Goal: Task Accomplishment & Management: Use online tool/utility

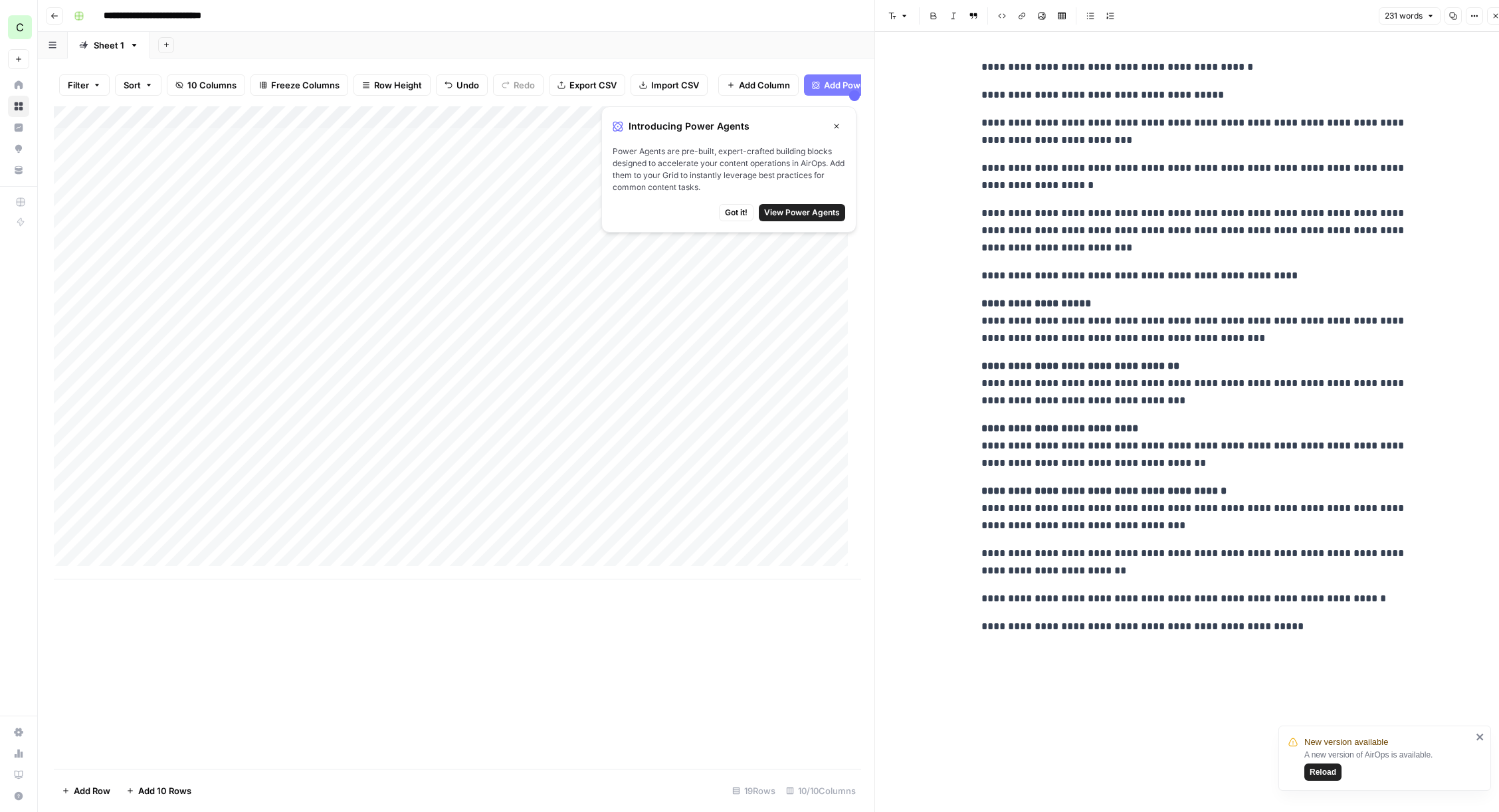
click at [65, 560] on div "Add Column" at bounding box center [457, 343] width 808 height 473
click at [96, 800] on button "Delete 1 Row" at bounding box center [88, 790] width 70 height 22
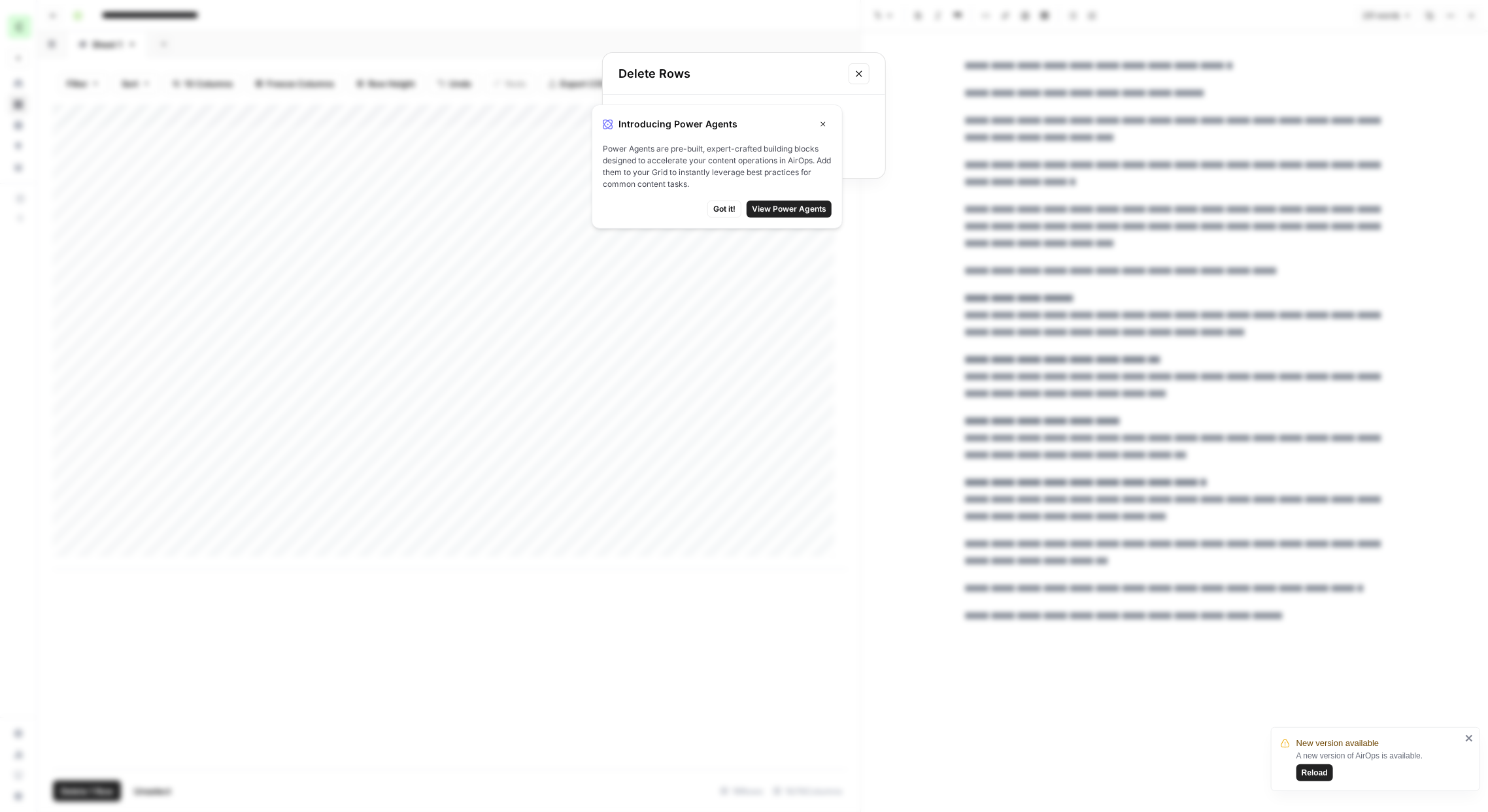
click at [730, 203] on span "Got it!" at bounding box center [725, 209] width 22 height 12
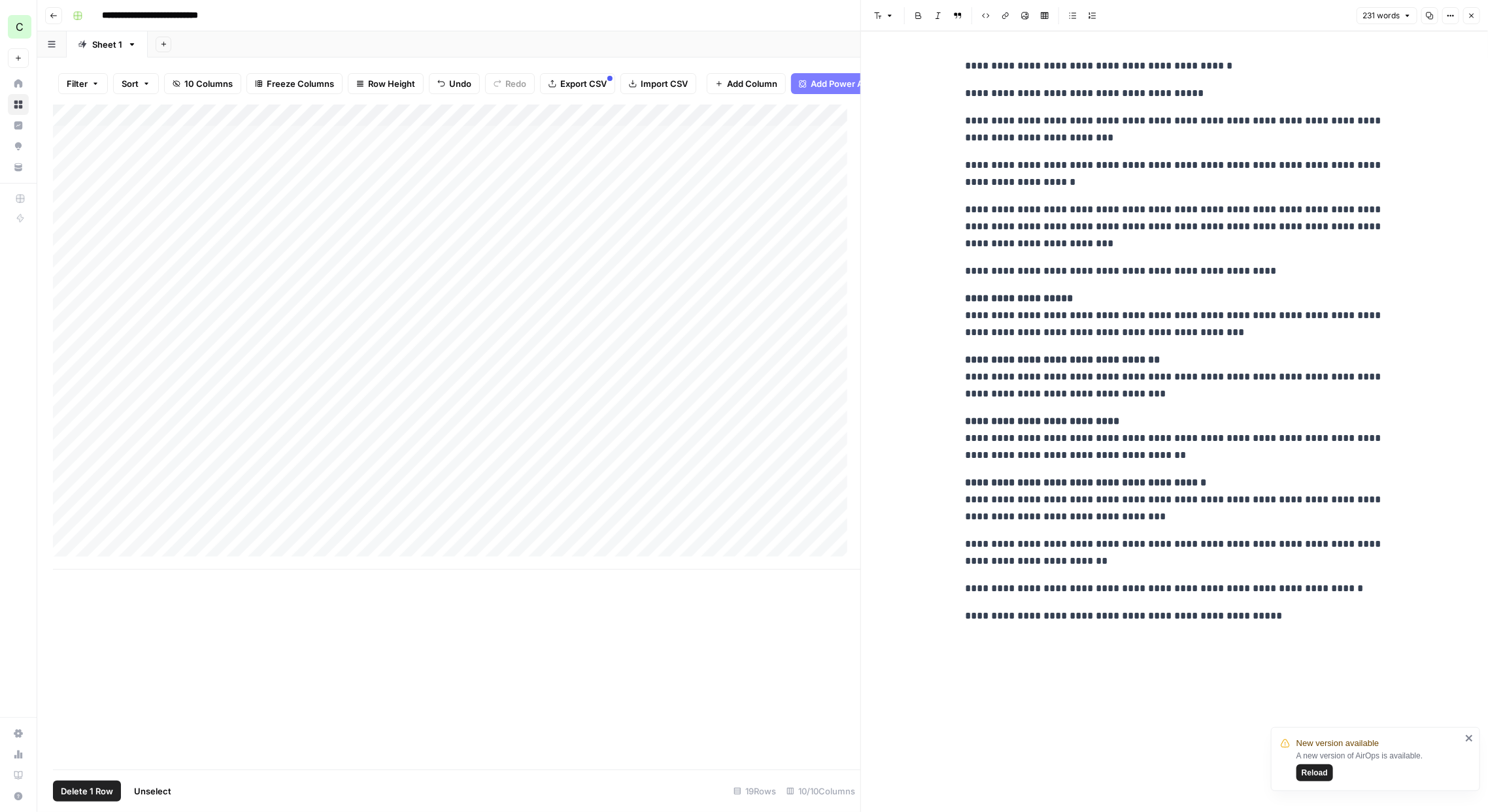
click at [1320, 768] on span "Reload" at bounding box center [1315, 773] width 26 height 12
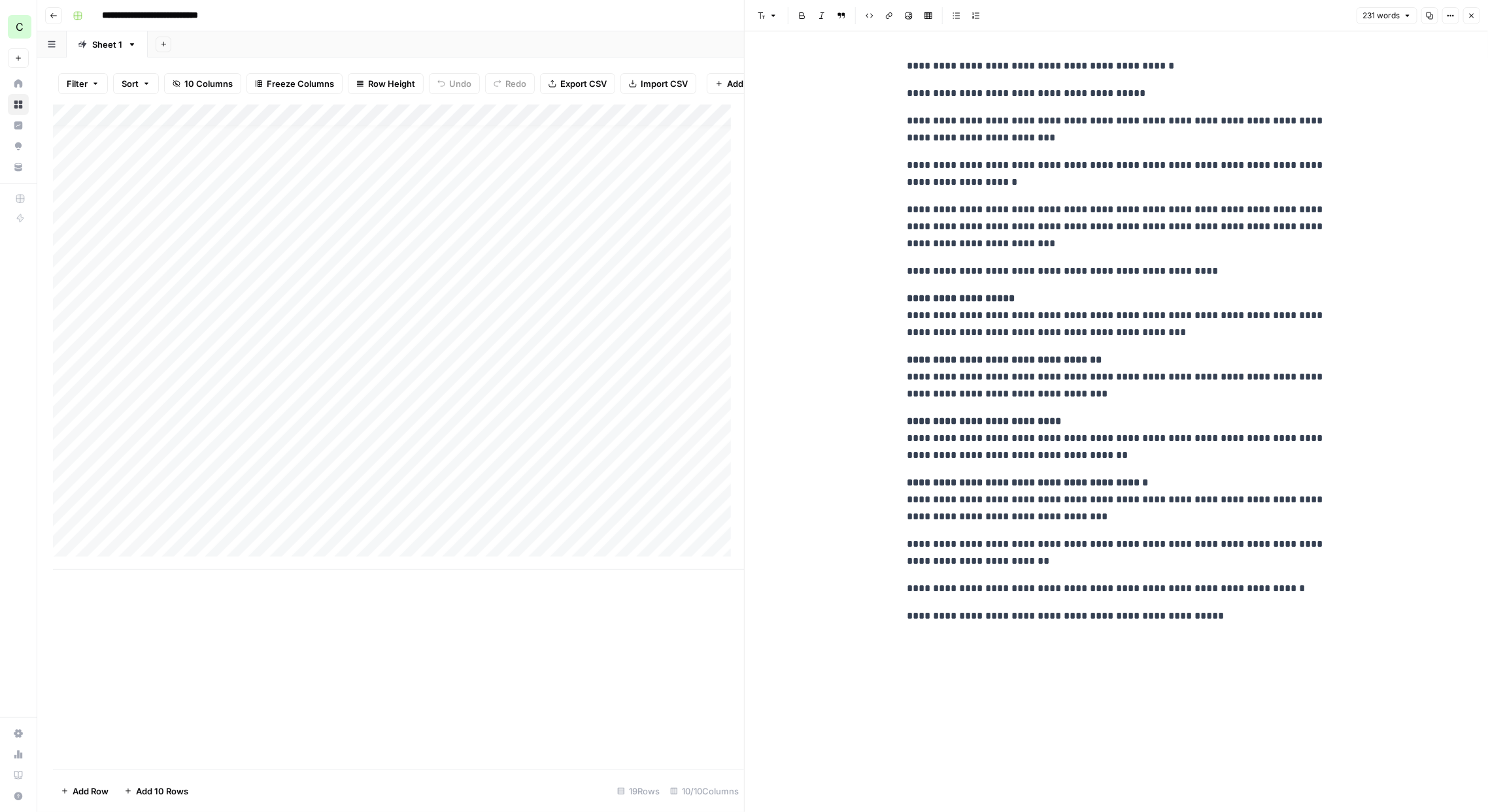
click at [253, 535] on div "Add Column" at bounding box center [398, 337] width 691 height 466
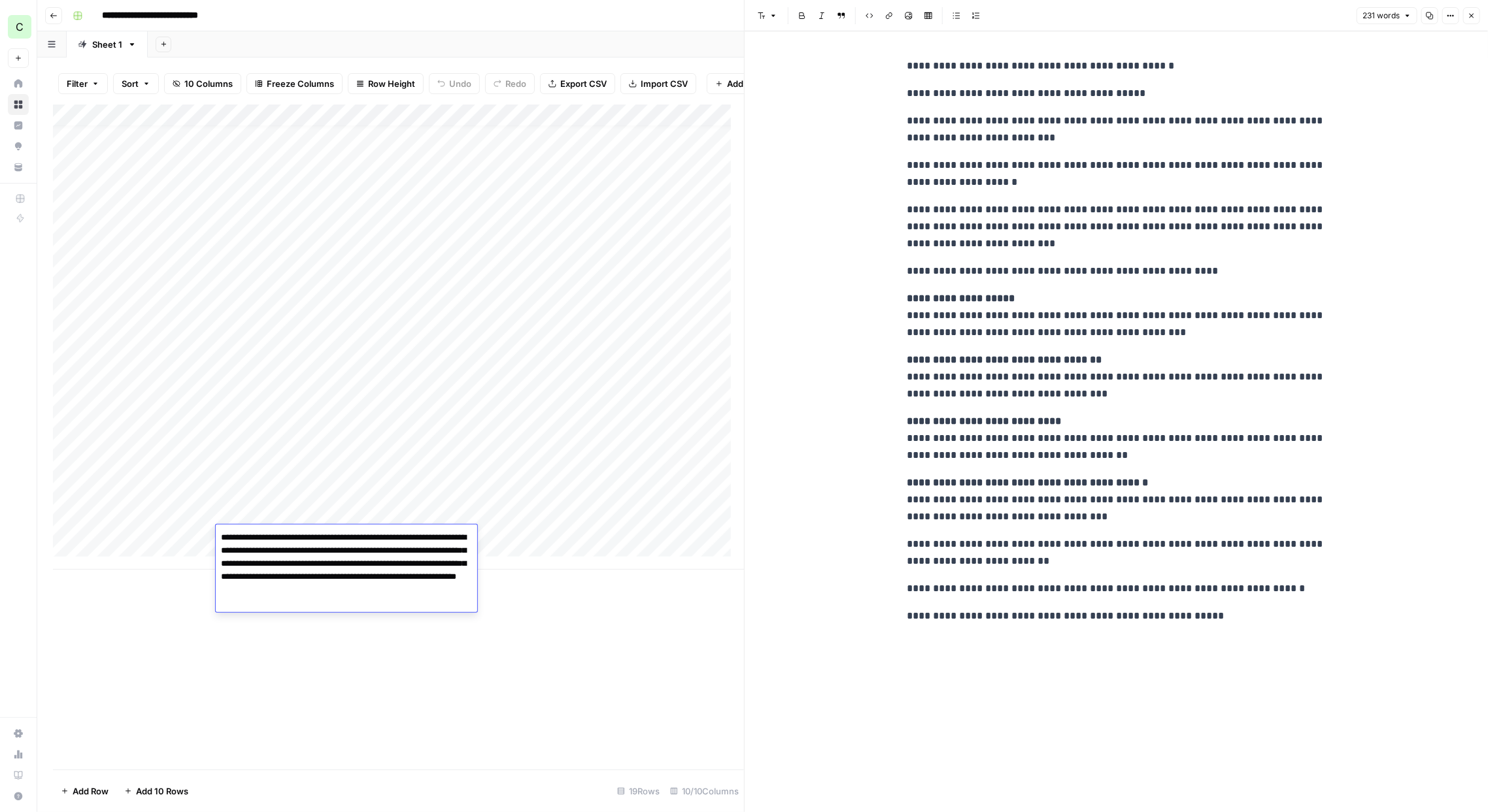
click at [1474, 12] on icon "button" at bounding box center [1471, 16] width 7 height 7
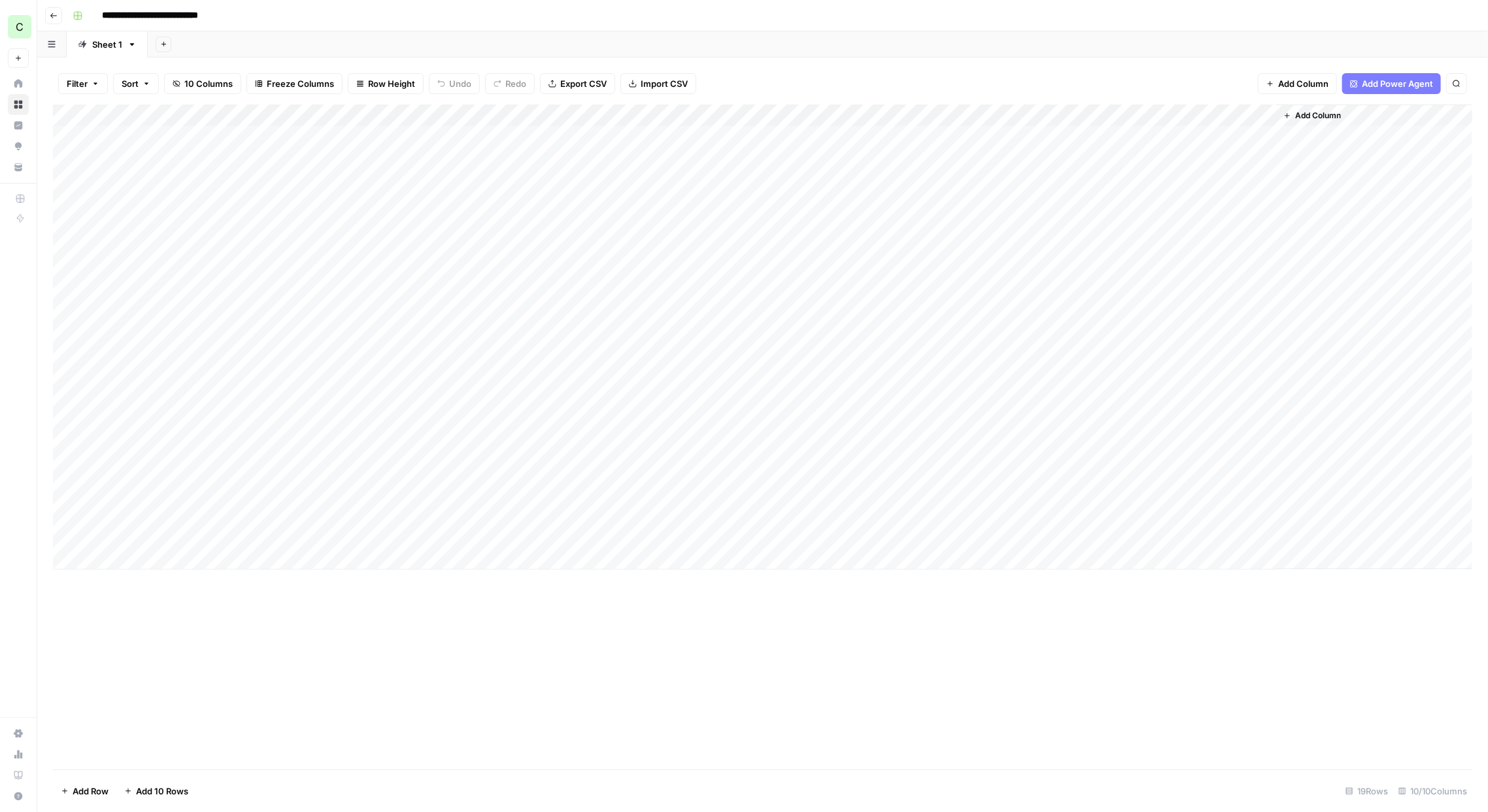
click at [287, 534] on div "Add Column" at bounding box center [762, 337] width 1420 height 466
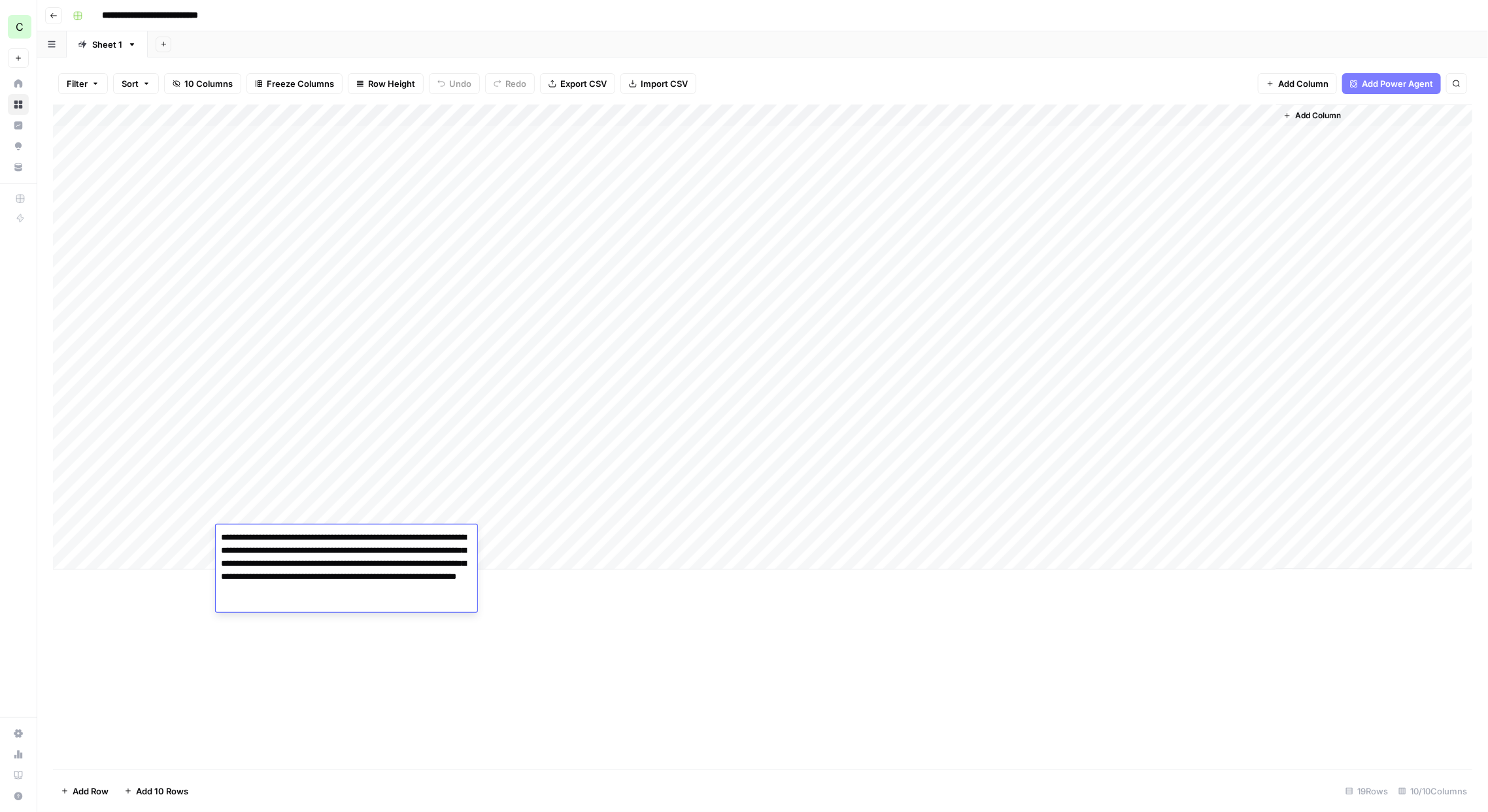
click at [303, 698] on div "Add Column" at bounding box center [762, 437] width 1420 height 665
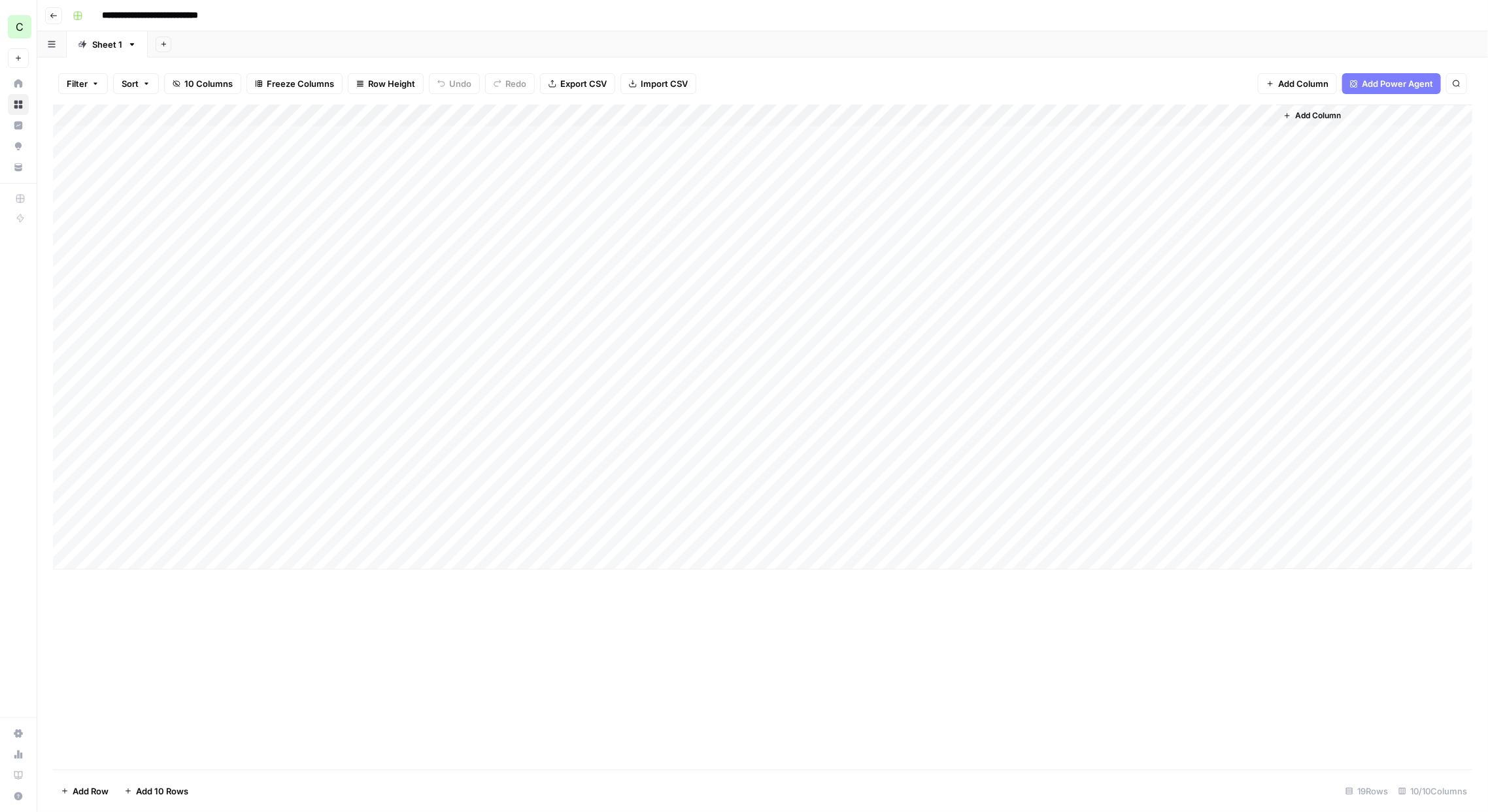
click at [287, 535] on div "Add Column" at bounding box center [762, 337] width 1420 height 466
type textarea "**********"
